Goal: Manage account settings

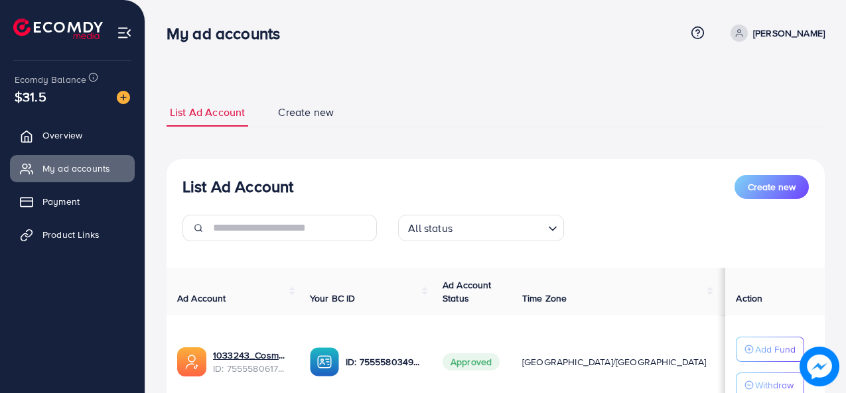
scroll to position [110, 0]
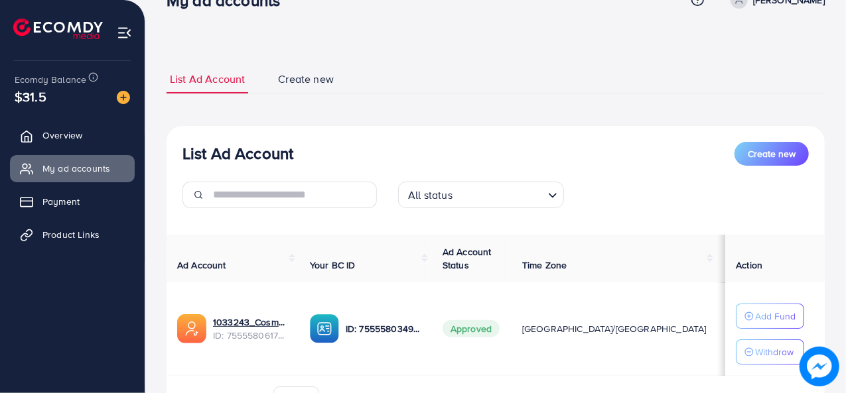
scroll to position [32, 0]
click at [46, 135] on span "Overview" at bounding box center [66, 135] width 40 height 13
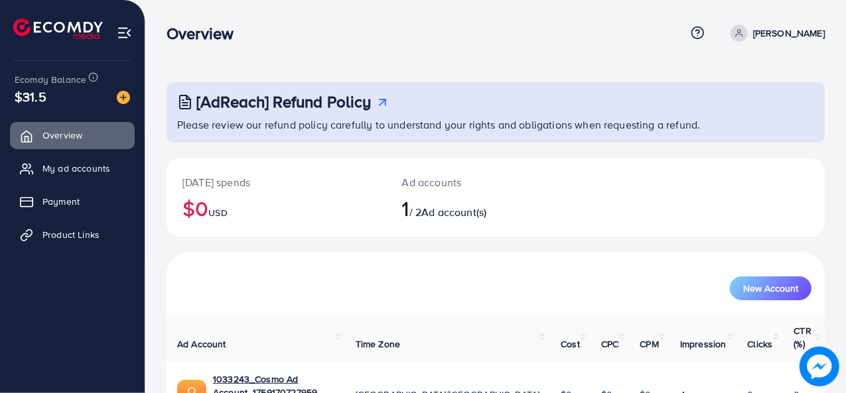
click at [769, 25] on p "[PERSON_NAME]" at bounding box center [789, 33] width 72 height 16
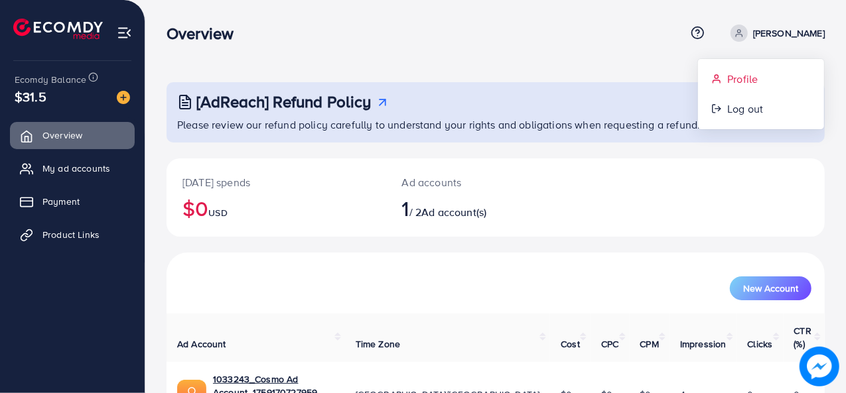
click at [735, 83] on span "Profile" at bounding box center [742, 79] width 31 height 16
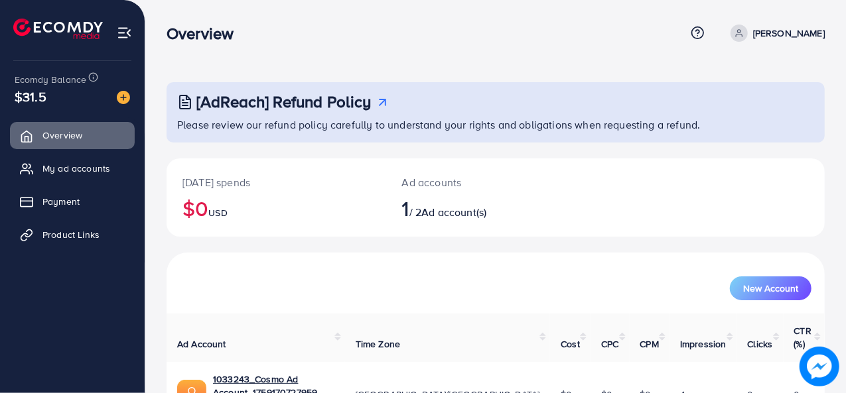
select select "********"
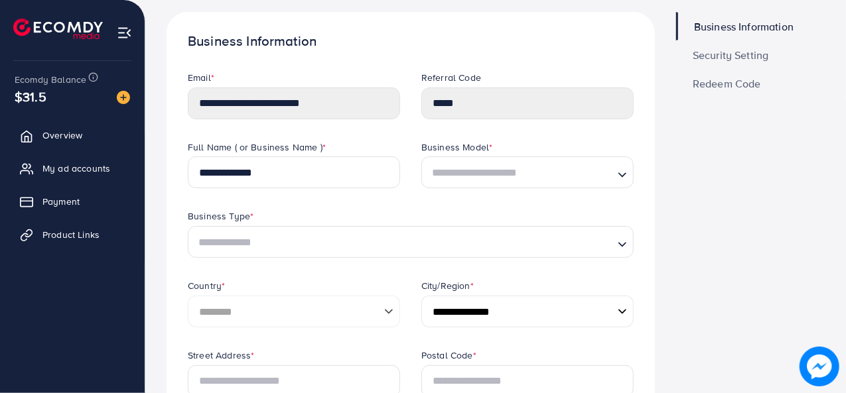
scroll to position [71, 0]
click at [452, 182] on input "Search for option" at bounding box center [519, 172] width 185 height 21
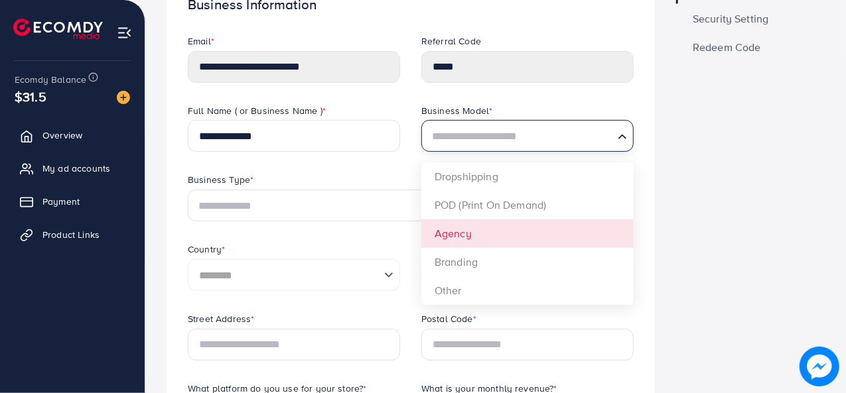
scroll to position [110, 0]
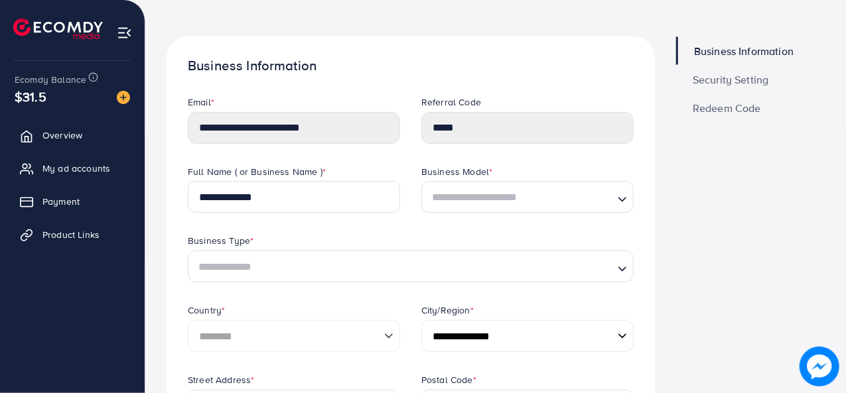
scroll to position [39, 0]
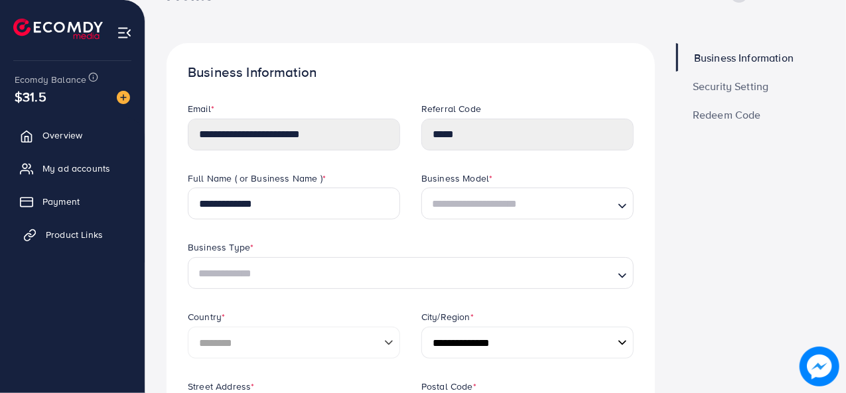
click at [74, 236] on span "Product Links" at bounding box center [74, 234] width 57 height 13
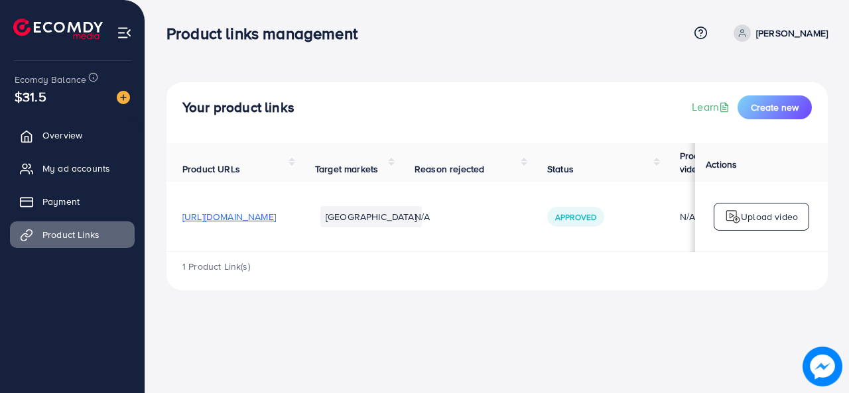
click at [276, 218] on span "[URL][DOMAIN_NAME]" at bounding box center [229, 216] width 94 height 13
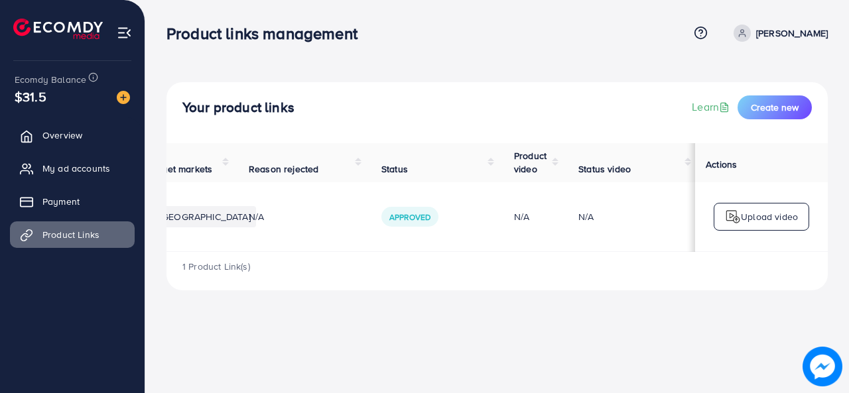
scroll to position [0, 257]
